Goal: Task Accomplishment & Management: Use online tool/utility

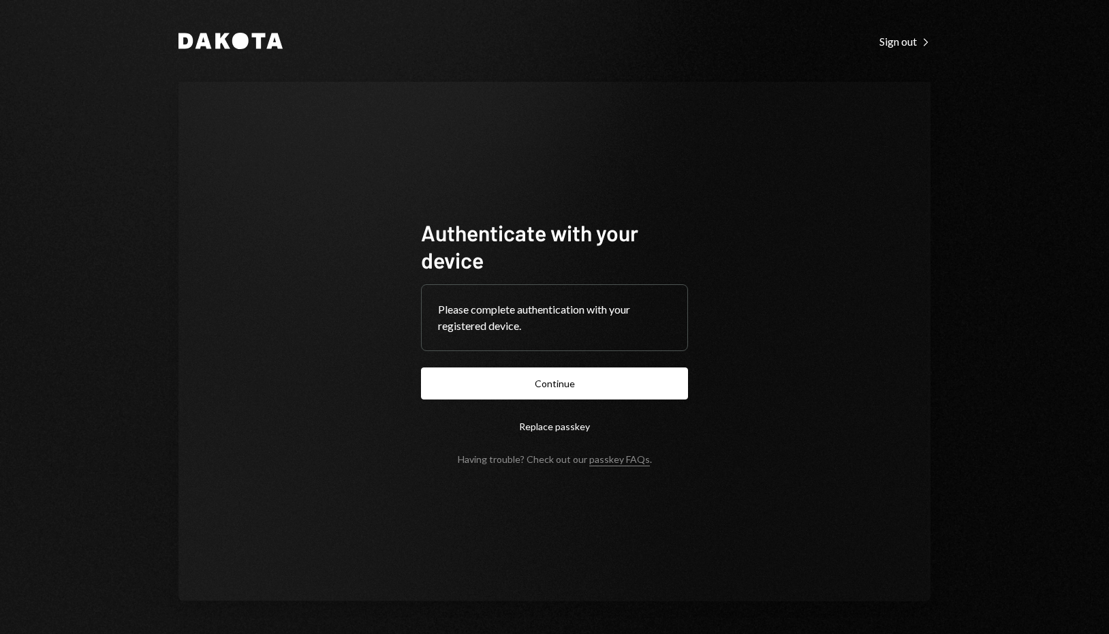
click at [629, 403] on form "Authenticate with your device Please complete authentication with your register…" at bounding box center [554, 342] width 267 height 246
click at [636, 388] on button "Continue" at bounding box center [554, 383] width 267 height 32
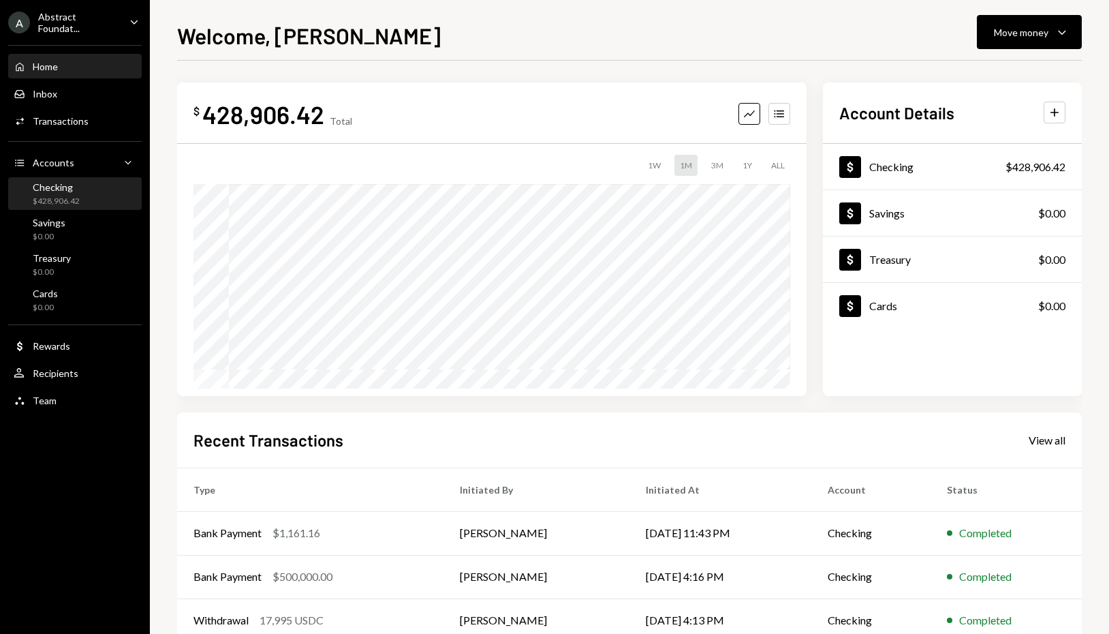
click at [48, 189] on div "Checking" at bounding box center [56, 187] width 47 height 12
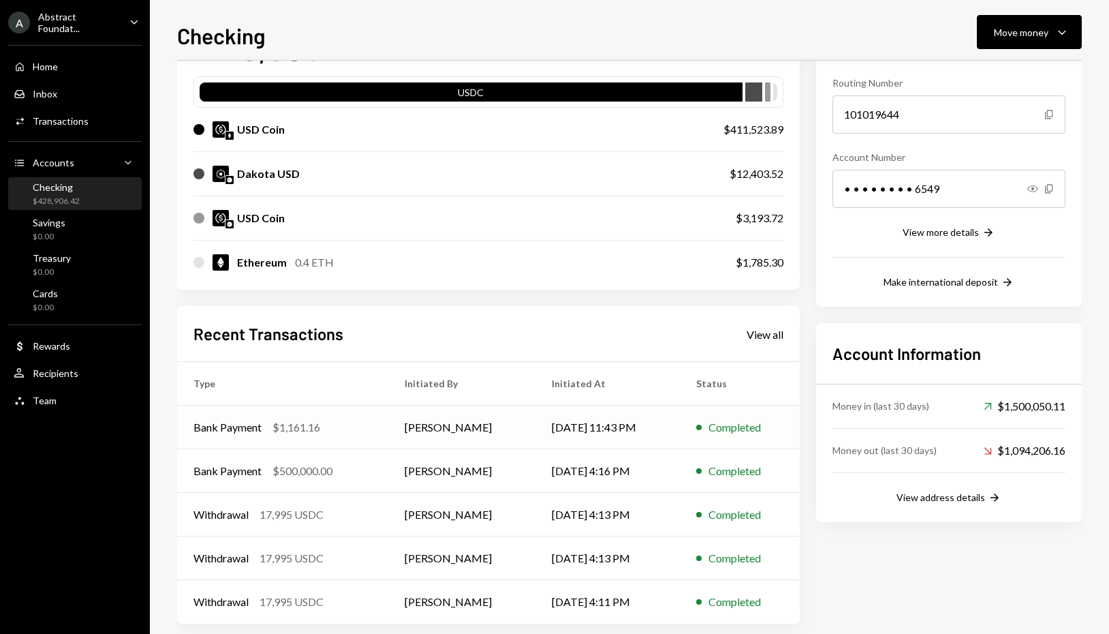
scroll to position [136, 0]
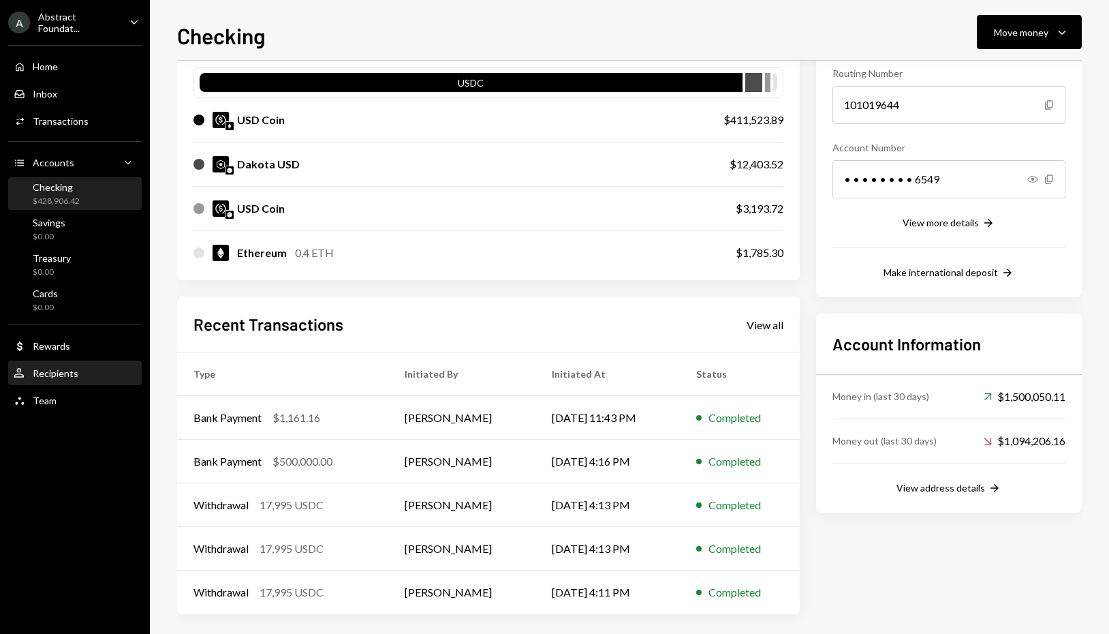
click at [72, 362] on div "User Recipients" at bounding box center [75, 373] width 123 height 23
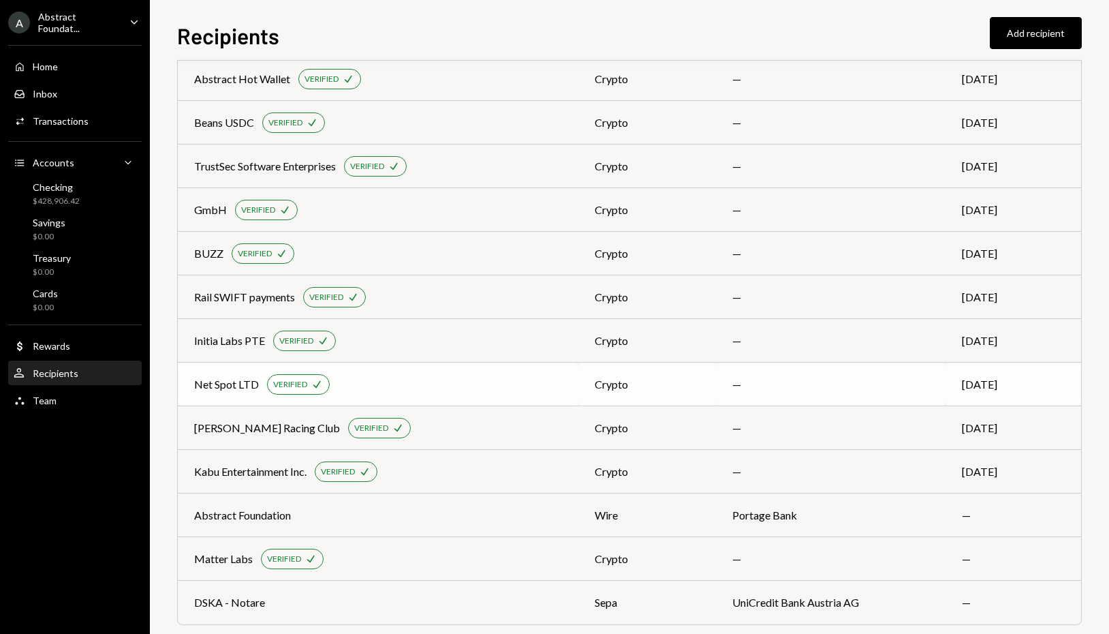
scroll to position [1657, 0]
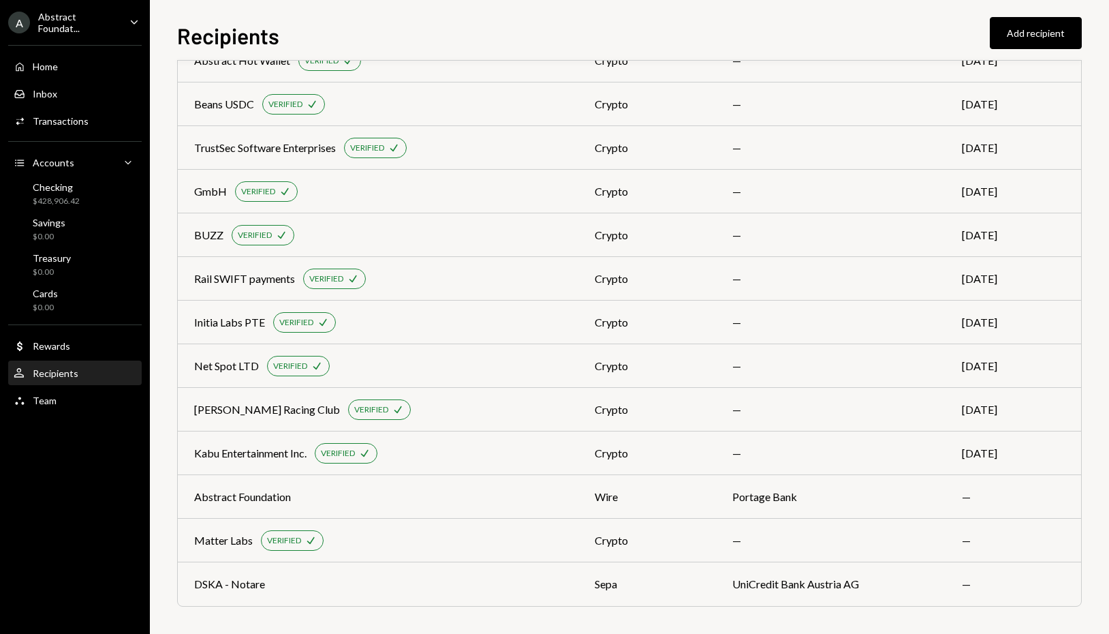
drag, startPoint x: 790, startPoint y: 23, endPoint x: 847, endPoint y: 19, distance: 58.0
click at [790, 23] on div "Recipients Add recipient" at bounding box center [629, 34] width 905 height 30
click at [759, 35] on div "Recipients Add recipient" at bounding box center [629, 34] width 905 height 30
click at [385, 26] on div "Recipients Add recipient" at bounding box center [629, 34] width 905 height 30
click at [92, 378] on div "User Recipients" at bounding box center [75, 373] width 123 height 23
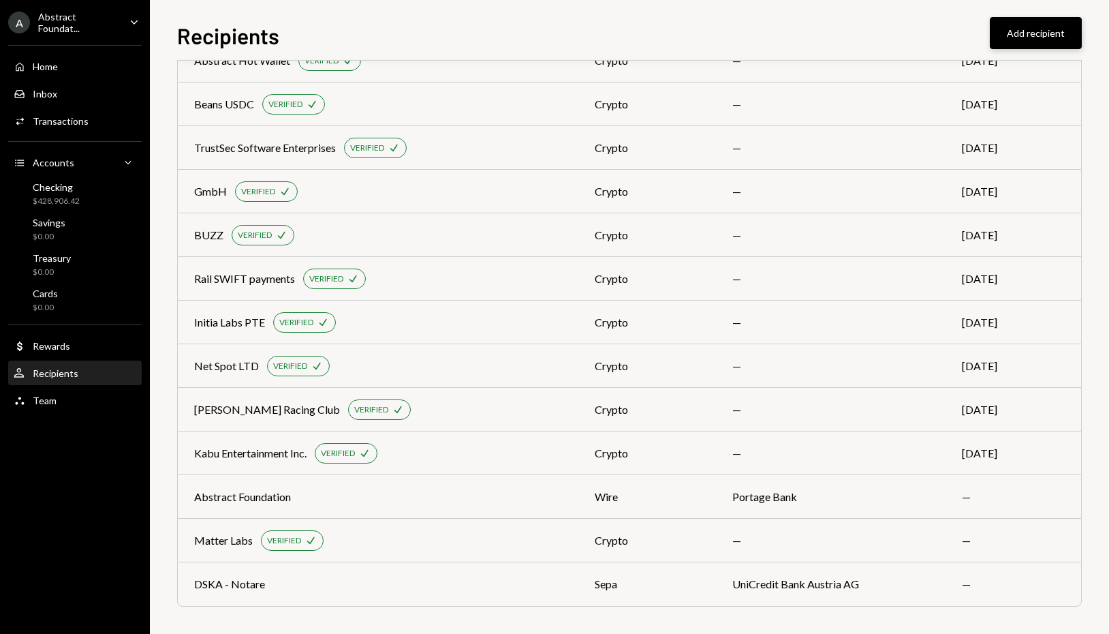
click at [1032, 37] on button "Add recipient" at bounding box center [1036, 33] width 92 height 32
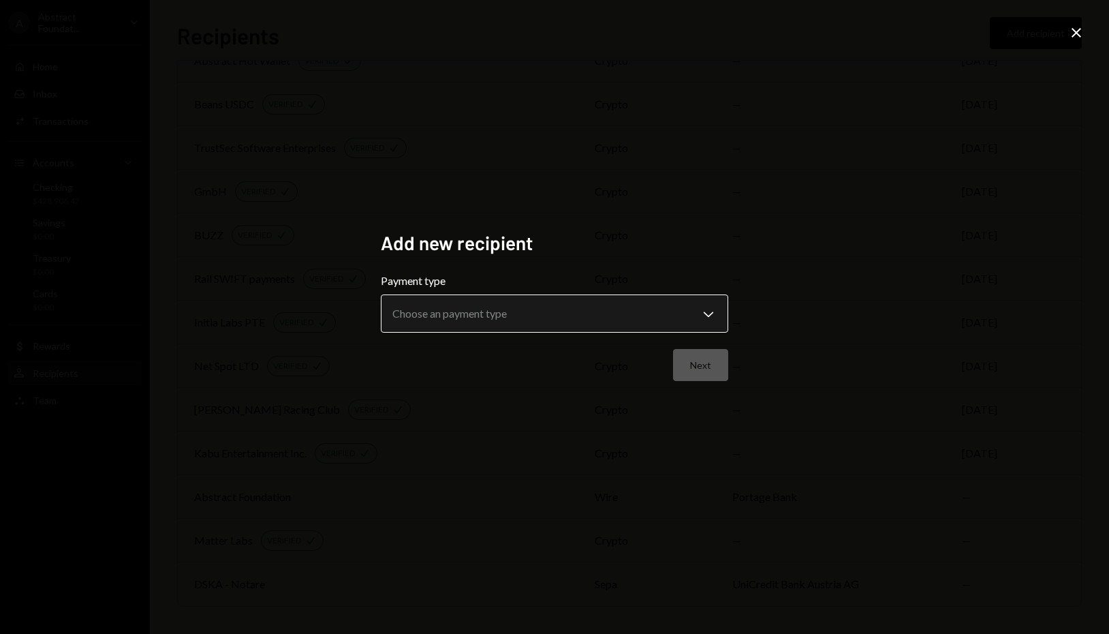
click at [491, 317] on body "A Abstract Foundat... Caret Down Home Home Inbox Inbox Activities Transactions …" at bounding box center [554, 317] width 1109 height 634
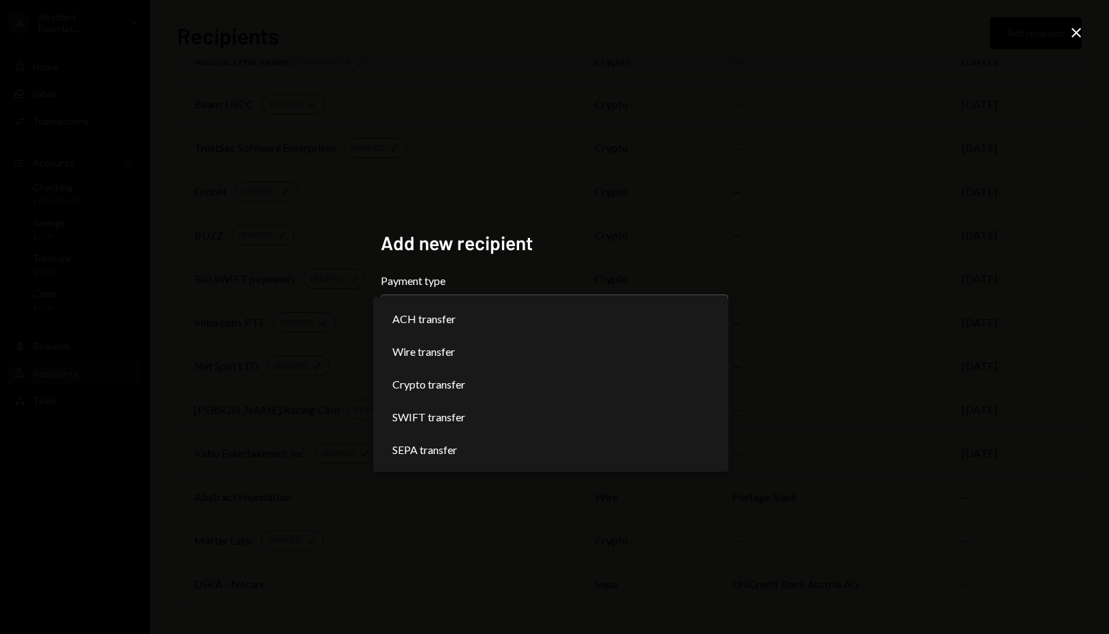
select select "******"
drag, startPoint x: 468, startPoint y: 452, endPoint x: 484, endPoint y: 377, distance: 76.7
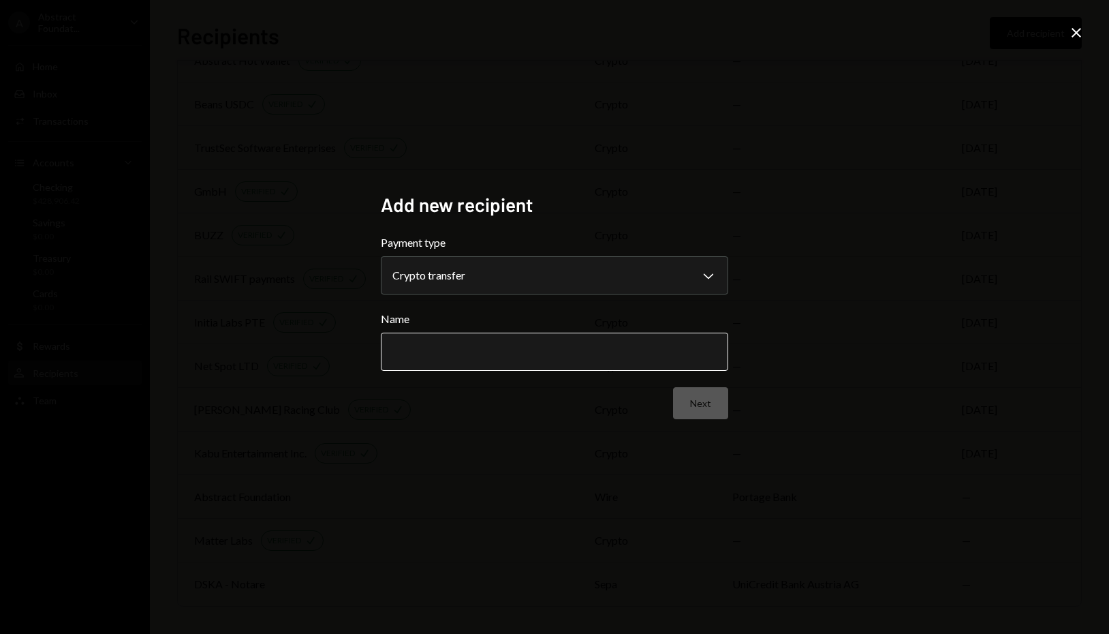
click at [444, 345] on input "Name" at bounding box center [554, 351] width 347 height 38
type input "**********"
click at [723, 414] on button "Next" at bounding box center [700, 403] width 55 height 32
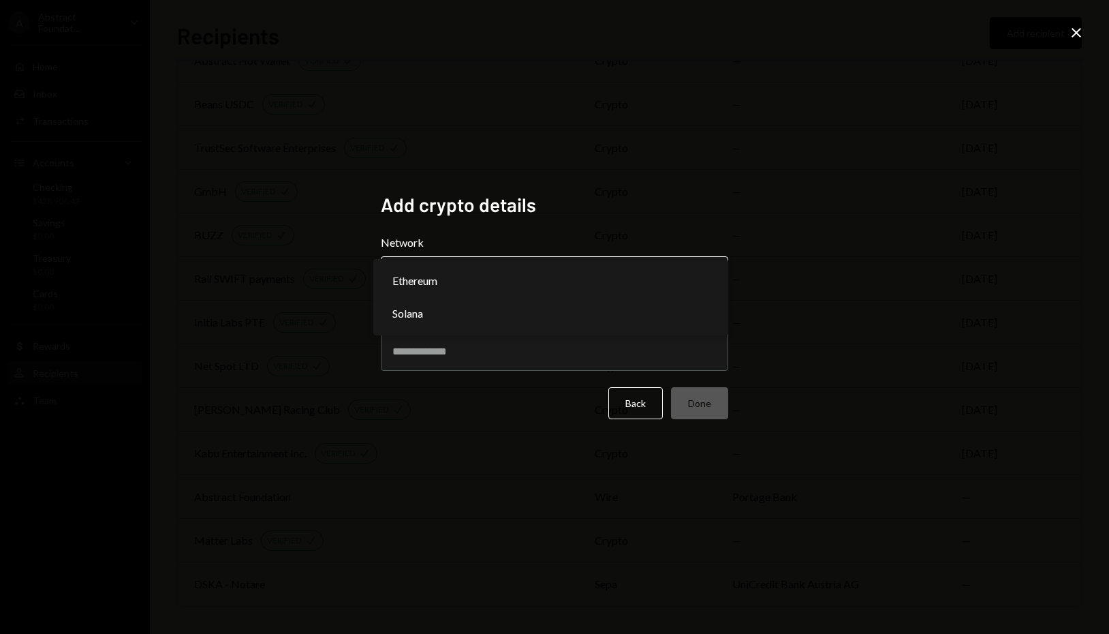
click at [526, 281] on body "A Abstract Foundat... Caret Down Home Home Inbox Inbox Activities Transactions …" at bounding box center [554, 317] width 1109 height 634
select select "**********"
drag, startPoint x: 537, startPoint y: 277, endPoint x: 538, endPoint y: 292, distance: 15.7
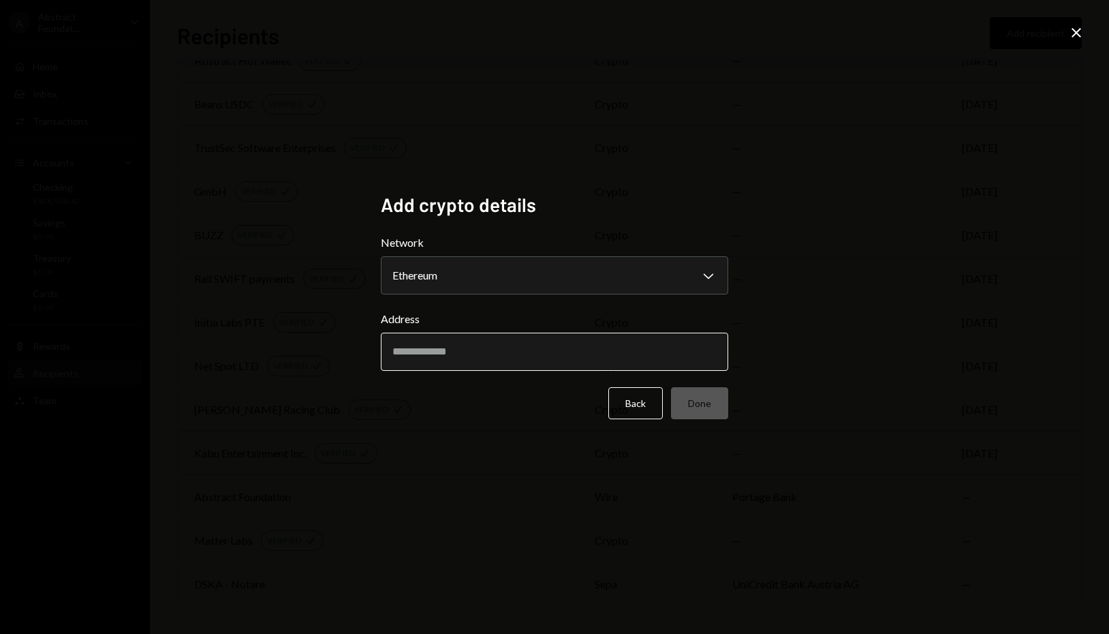
drag, startPoint x: 586, startPoint y: 348, endPoint x: 660, endPoint y: 369, distance: 77.0
click at [588, 348] on input "Address" at bounding box center [554, 351] width 347 height 38
paste input "**********"
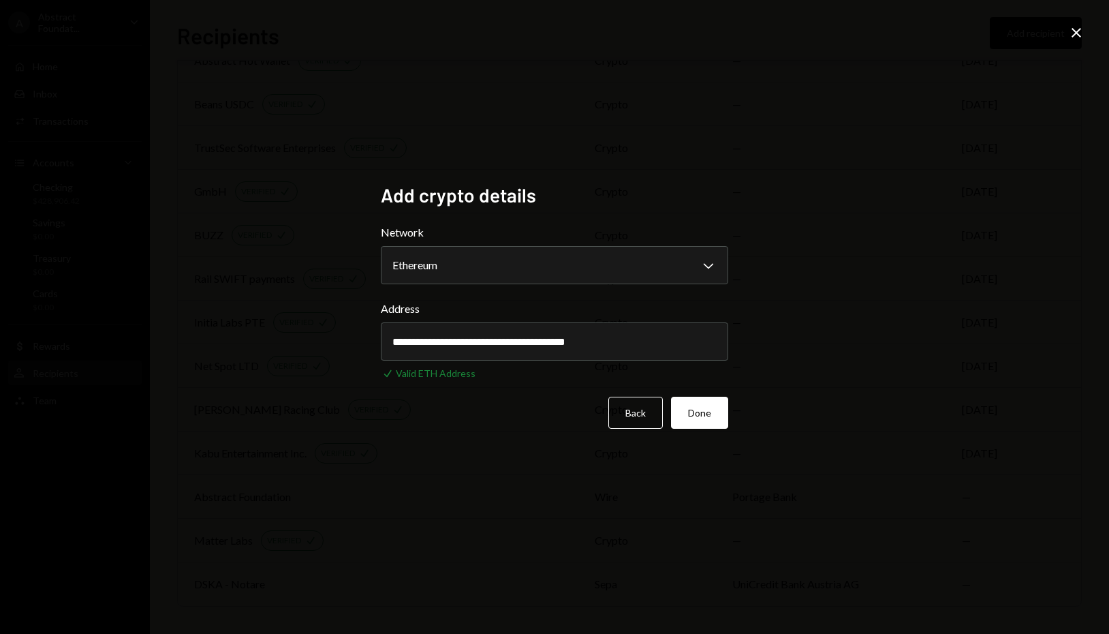
type input "**********"
click at [709, 418] on button "Done" at bounding box center [699, 412] width 57 height 32
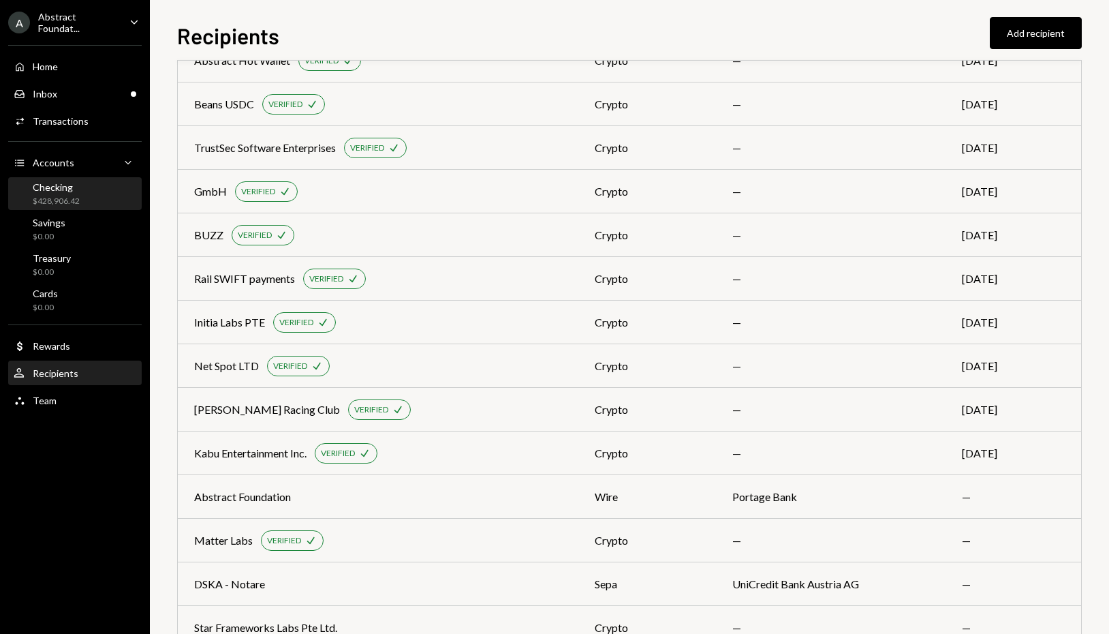
click at [77, 196] on div "$428,906.42" at bounding box center [56, 202] width 47 height 12
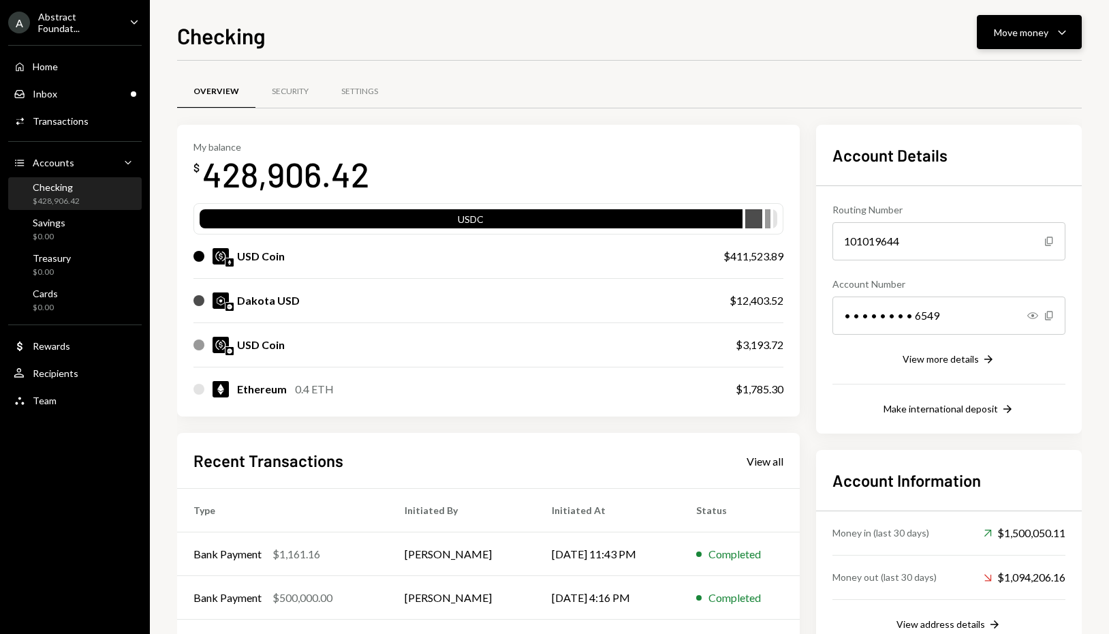
click at [1054, 33] on icon "Caret Down" at bounding box center [1062, 32] width 16 height 16
click at [1015, 84] on div "Withdraw Send" at bounding box center [1008, 73] width 136 height 31
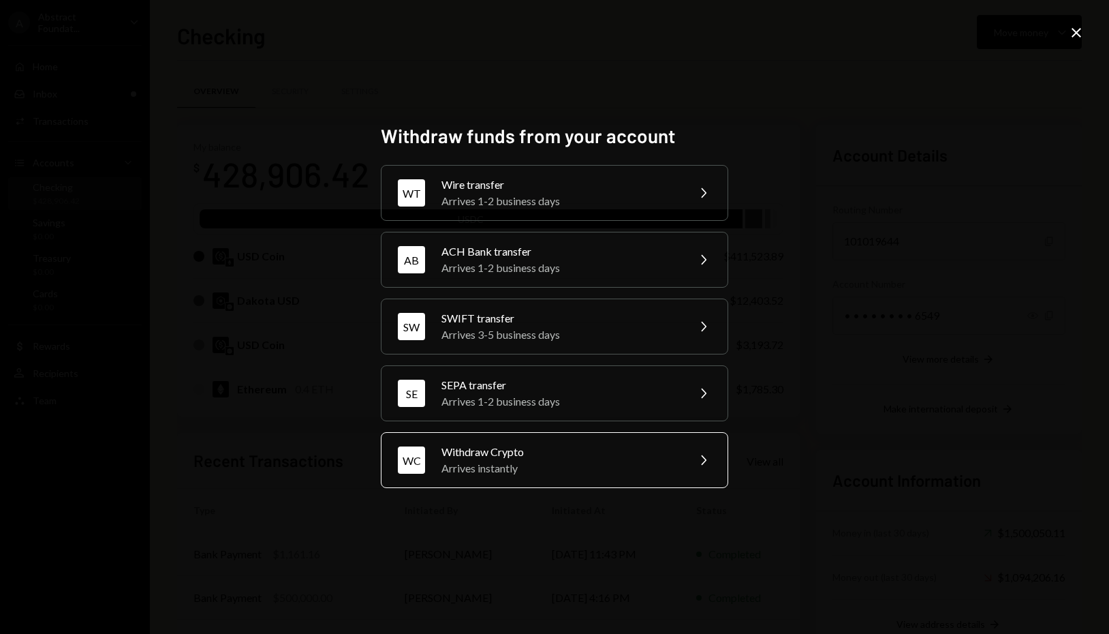
click at [582, 465] on div "Arrives instantly" at bounding box center [559, 468] width 237 height 16
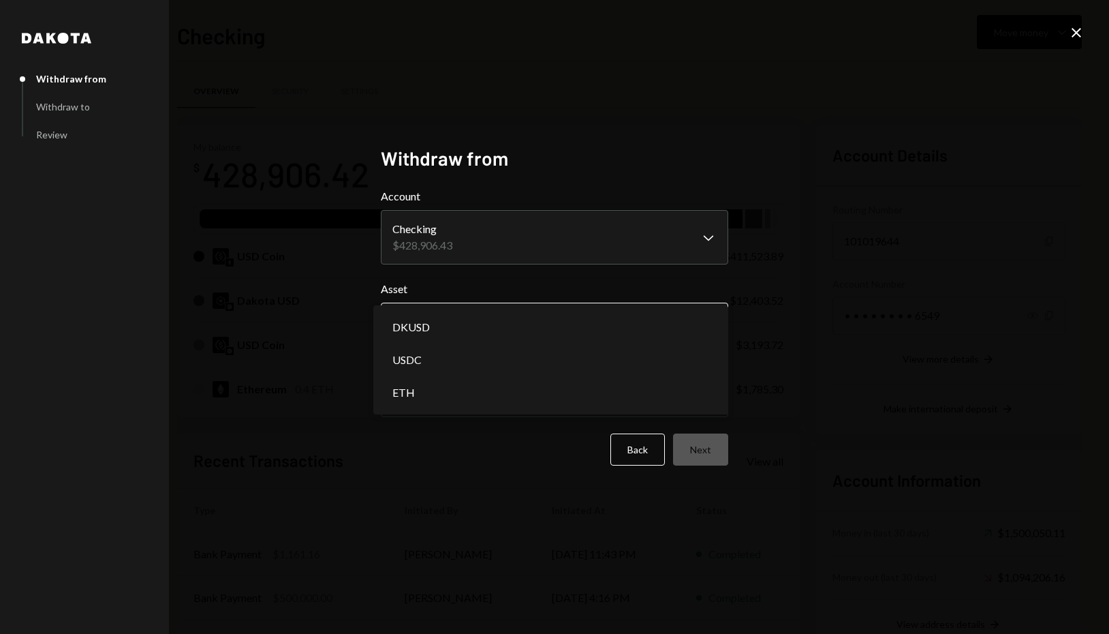
click at [479, 325] on body "A Abstract Foundat... Caret Down Home Home Inbox Inbox Activities Transactions …" at bounding box center [554, 317] width 1109 height 634
select select "****"
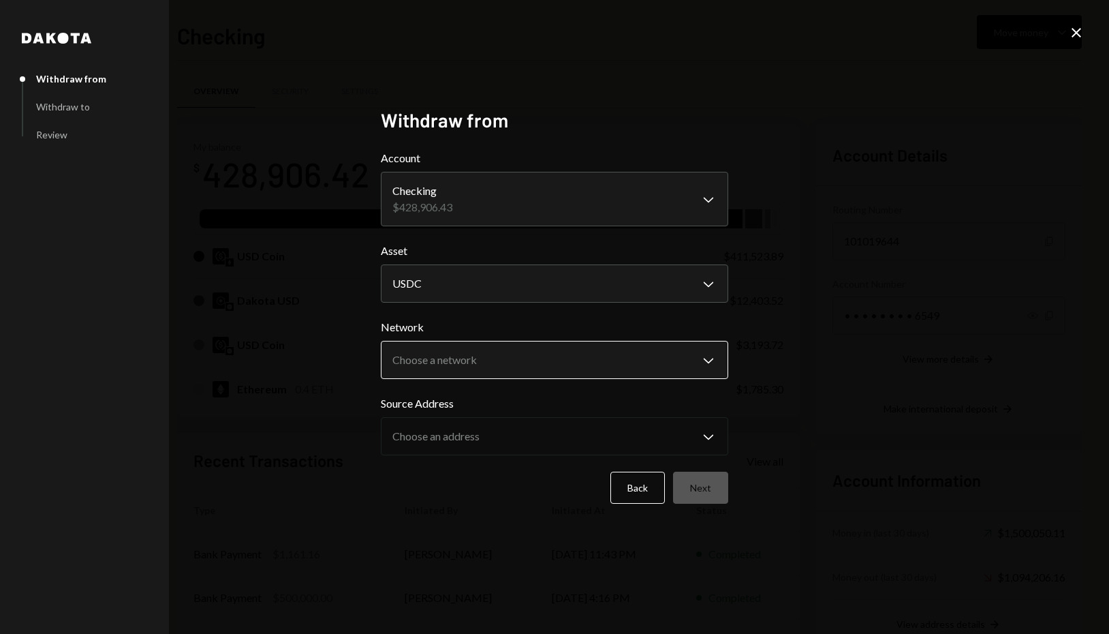
click at [516, 343] on body "A Abstract Foundat... Caret Down Home Home Inbox Inbox Activities Transactions …" at bounding box center [554, 317] width 1109 height 634
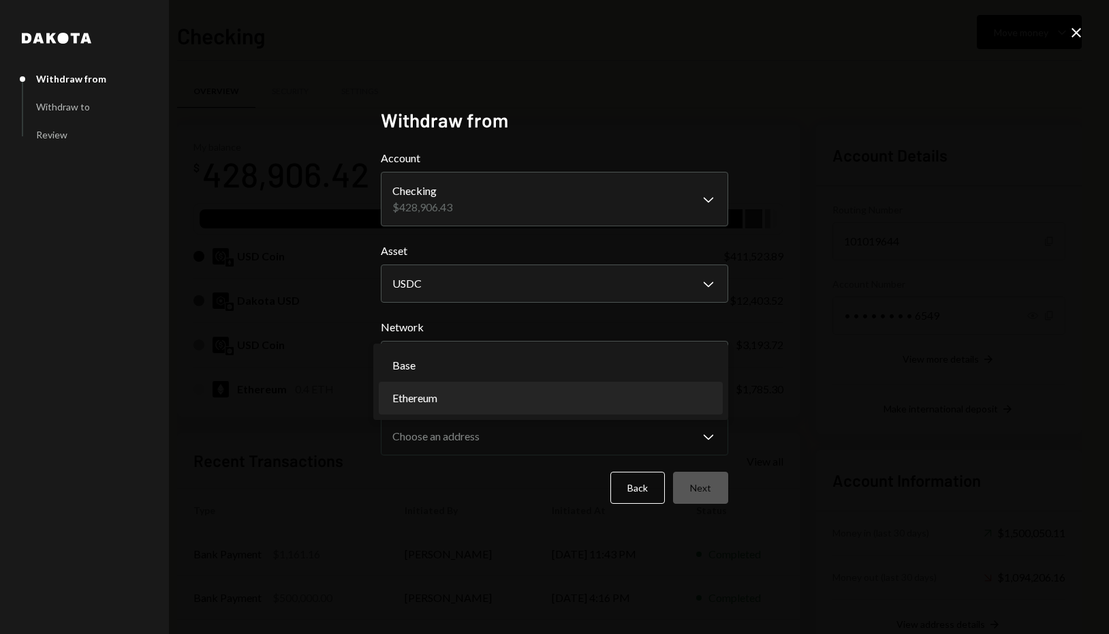
select select "**********"
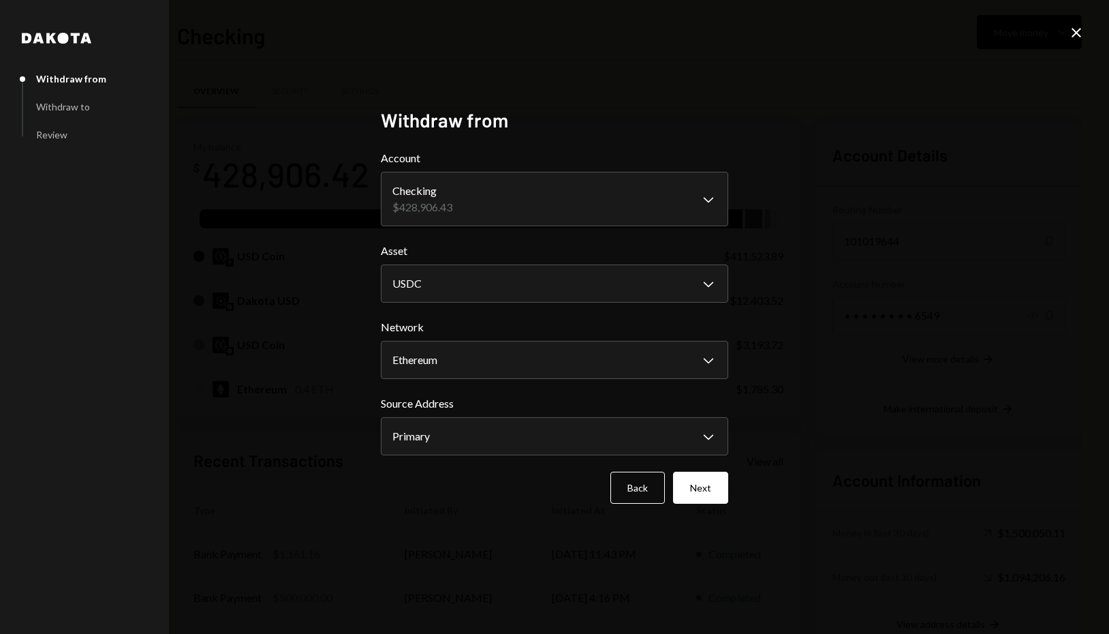
click at [671, 478] on div "Back Next" at bounding box center [554, 487] width 347 height 32
click at [693, 488] on button "Next" at bounding box center [700, 487] width 55 height 32
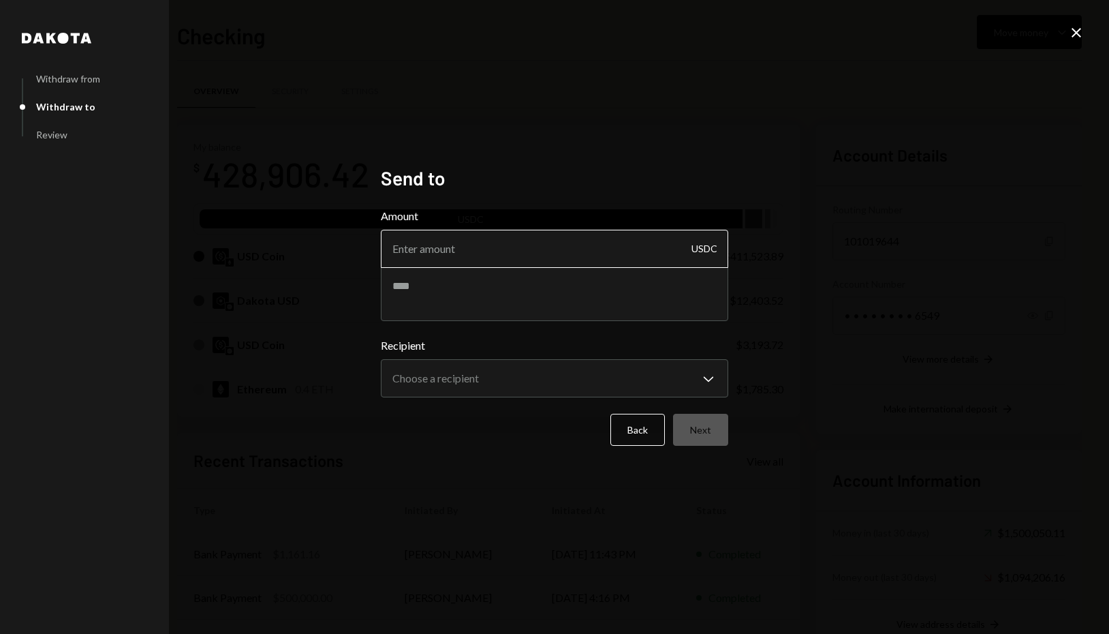
click at [574, 260] on input "Amount" at bounding box center [554, 249] width 347 height 38
type input "10"
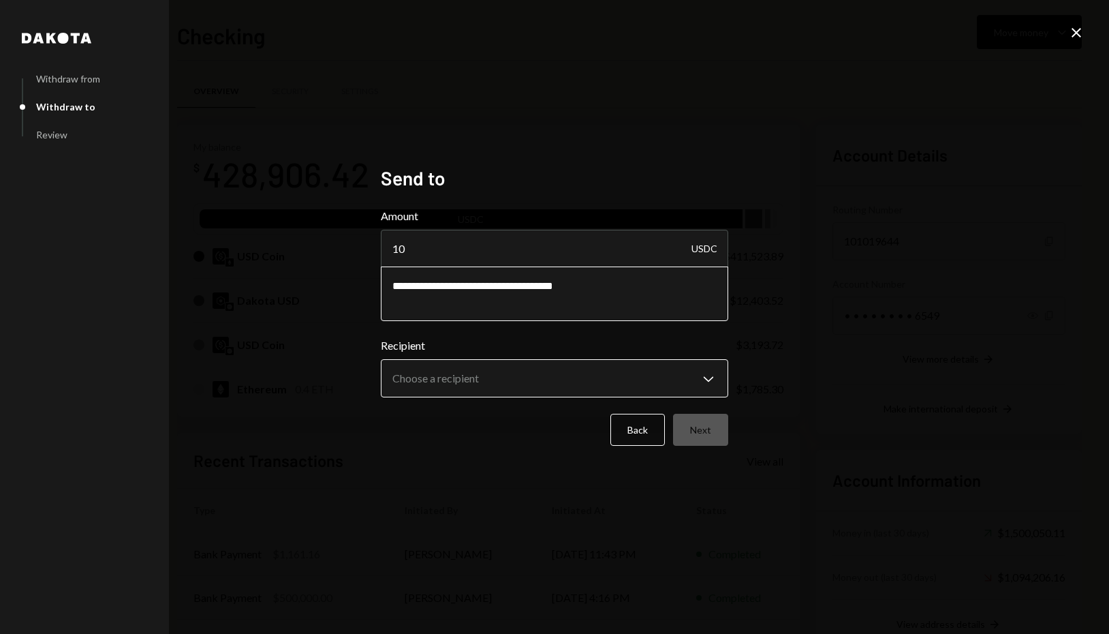
type textarea "**********"
click at [653, 374] on body "A Abstract Foundat... Caret Down Home Home Inbox Inbox Activities Transactions …" at bounding box center [554, 317] width 1109 height 634
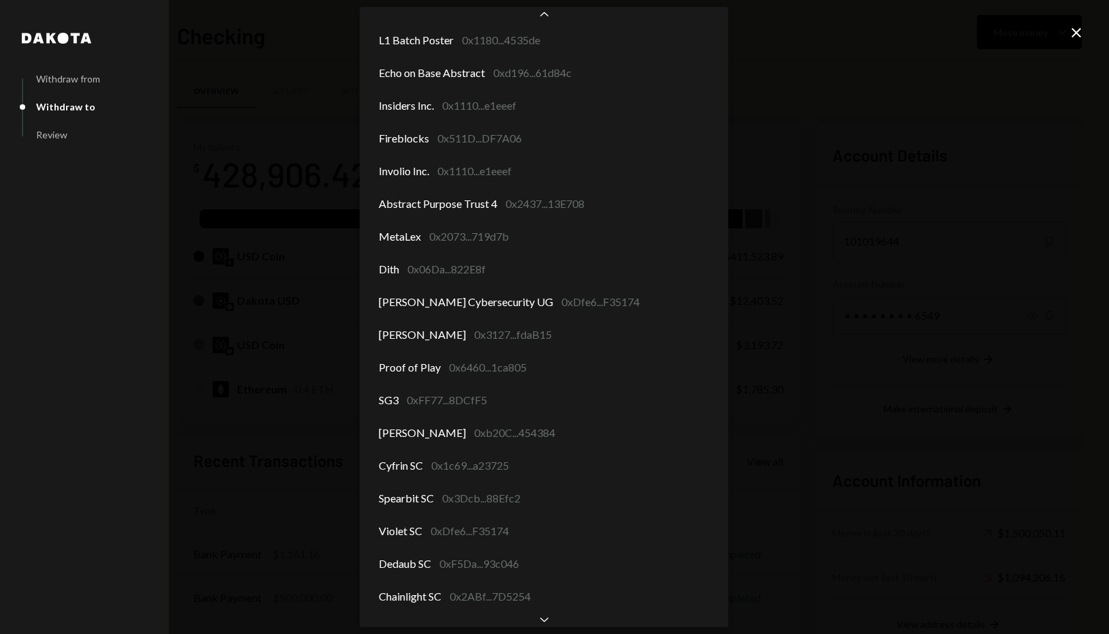
scroll to position [944, 0]
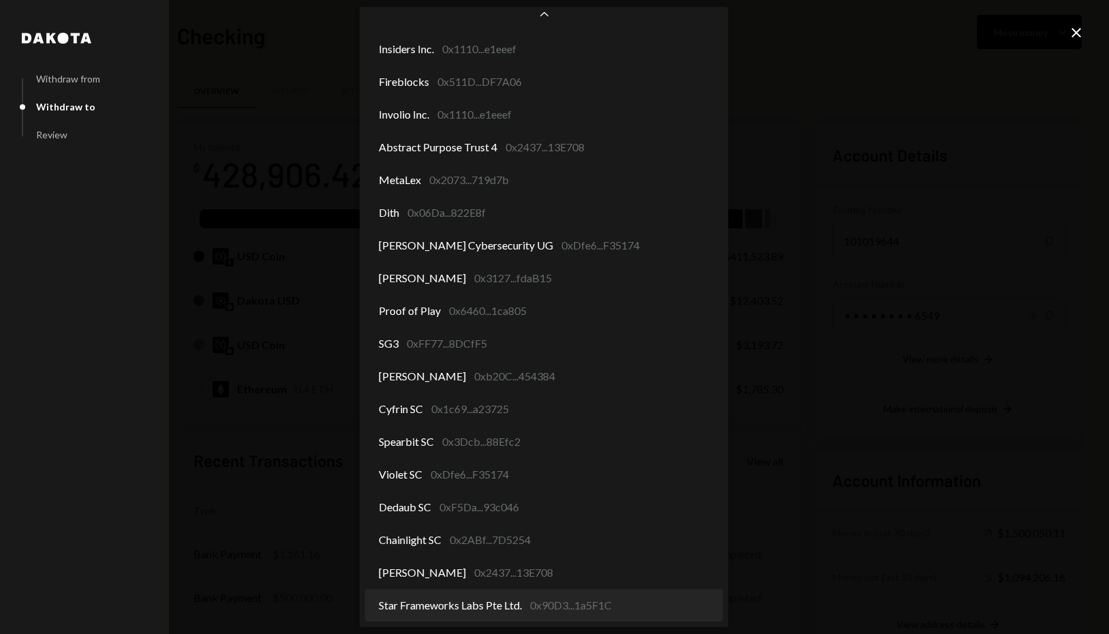
select select "**********"
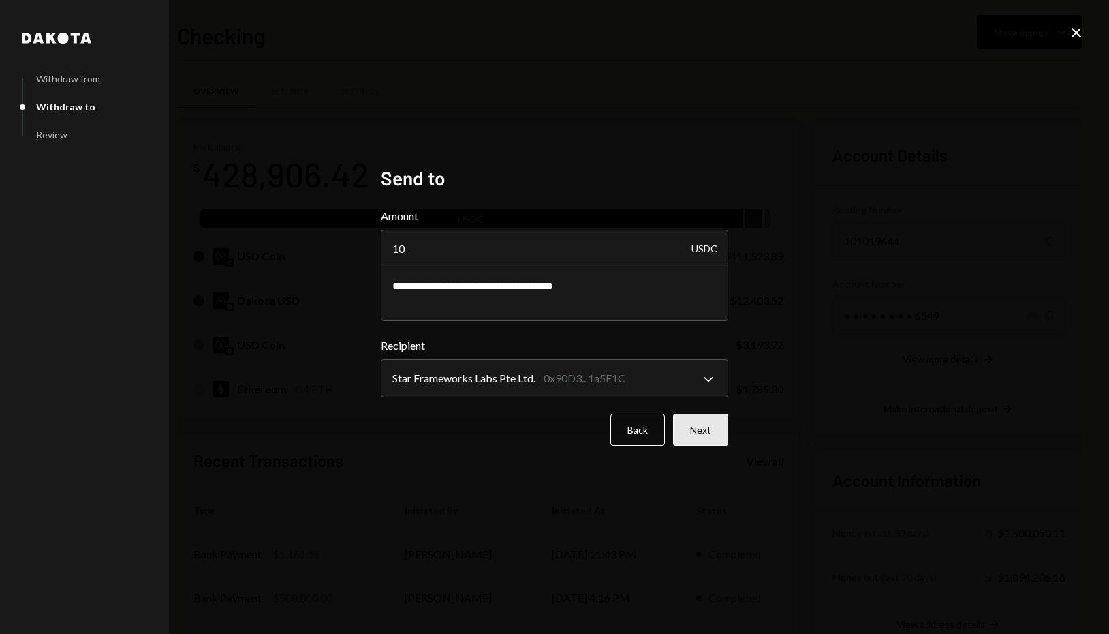
click at [708, 428] on button "Next" at bounding box center [700, 430] width 55 height 32
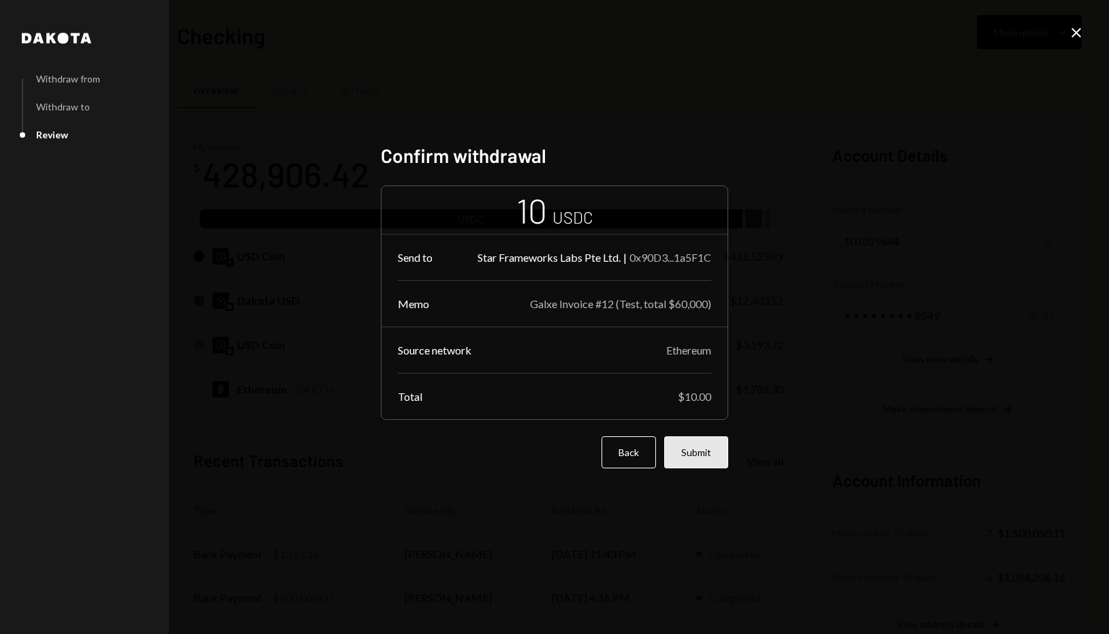
click at [685, 457] on button "Submit" at bounding box center [696, 452] width 64 height 32
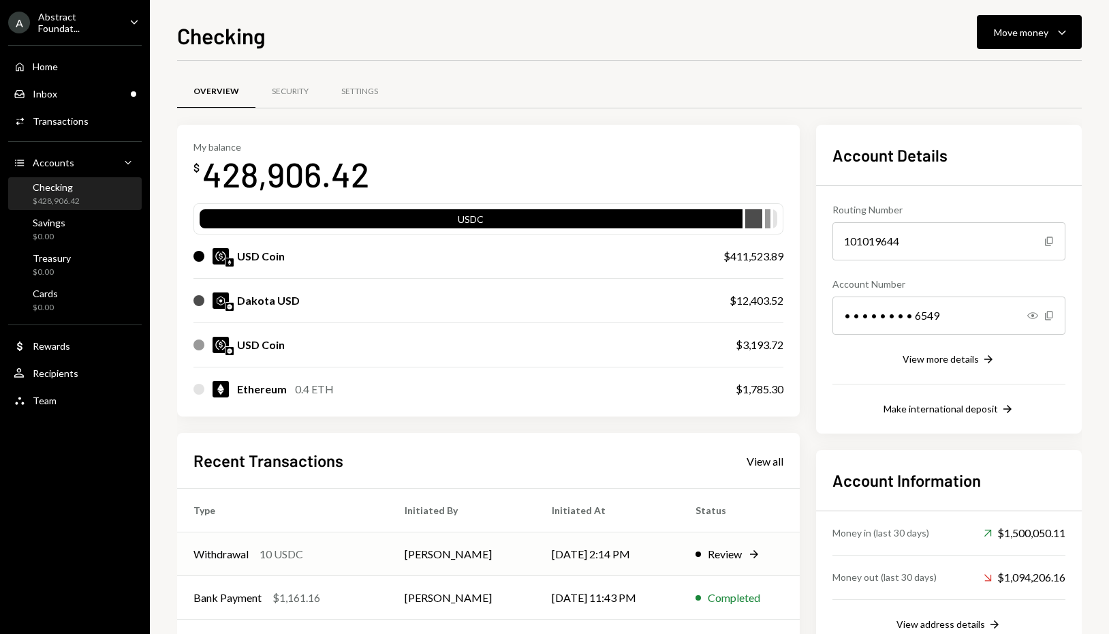
click at [263, 559] on div "10 USDC" at bounding box center [282, 554] width 44 height 16
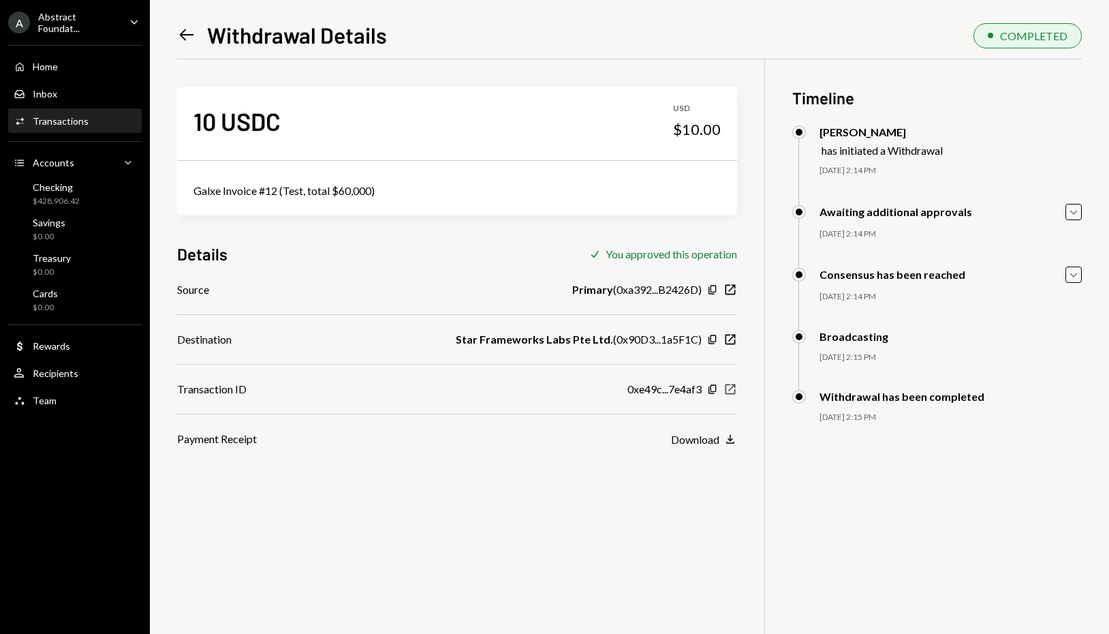
click at [734, 390] on icon "New Window" at bounding box center [730, 389] width 14 height 14
